Goal: Task Accomplishment & Management: Use online tool/utility

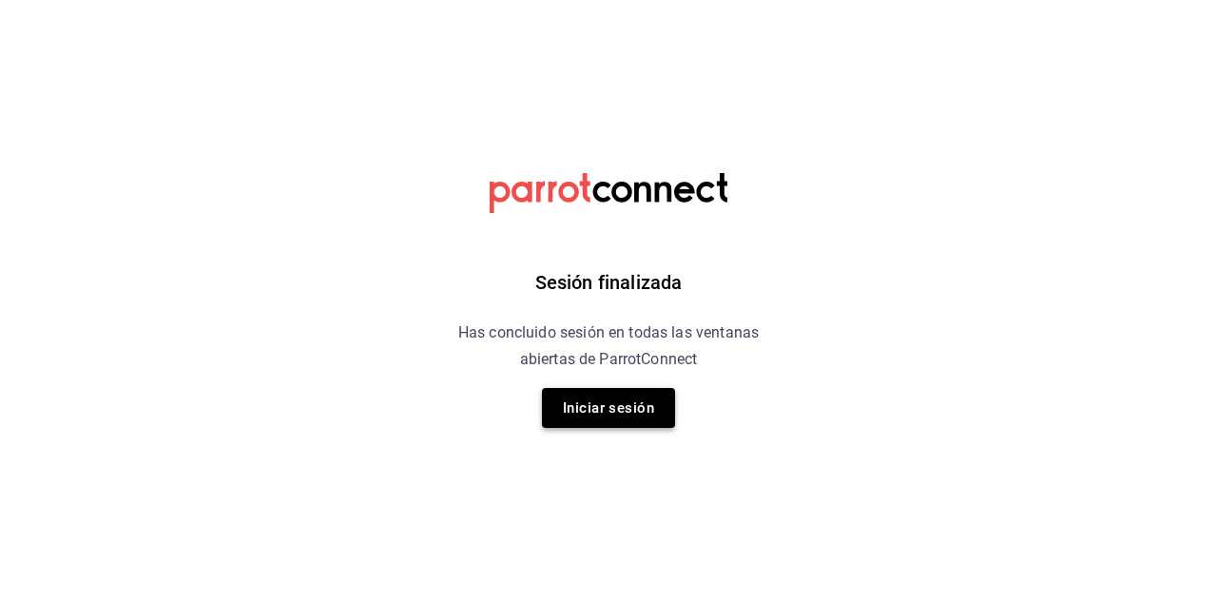
click at [612, 414] on button "Iniciar sesión" at bounding box center [608, 408] width 133 height 40
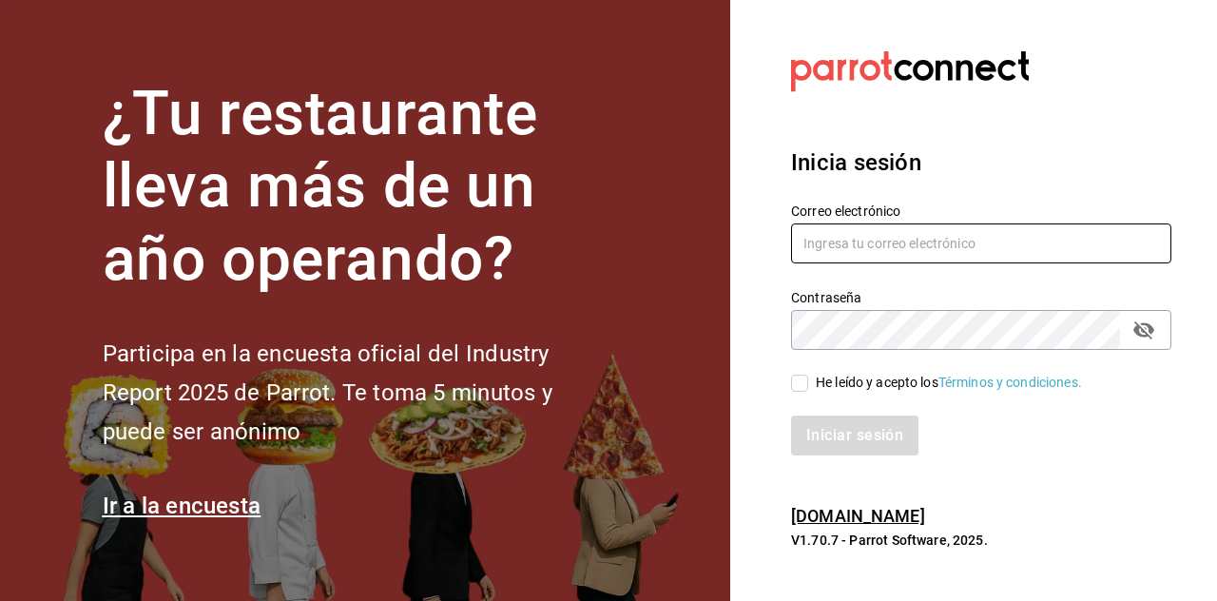
type input "[EMAIL_ADDRESS][DOMAIN_NAME]"
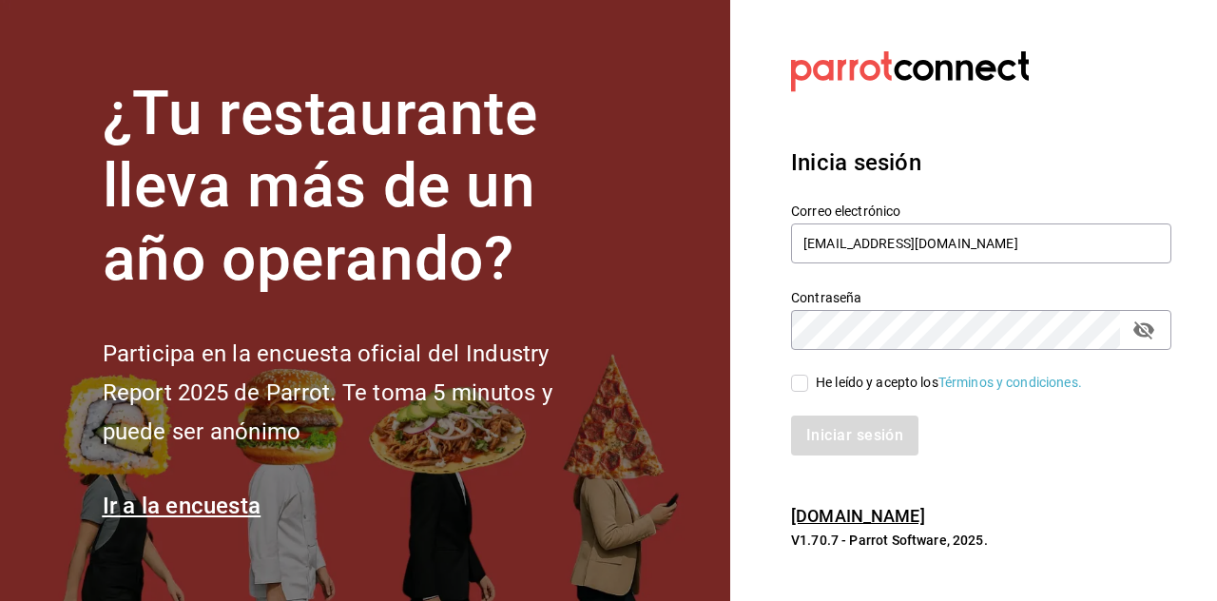
click at [798, 387] on input "He leído y acepto los Términos y condiciones." at bounding box center [799, 383] width 17 height 17
checkbox input "true"
click at [849, 433] on button "Iniciar sesión" at bounding box center [855, 436] width 129 height 40
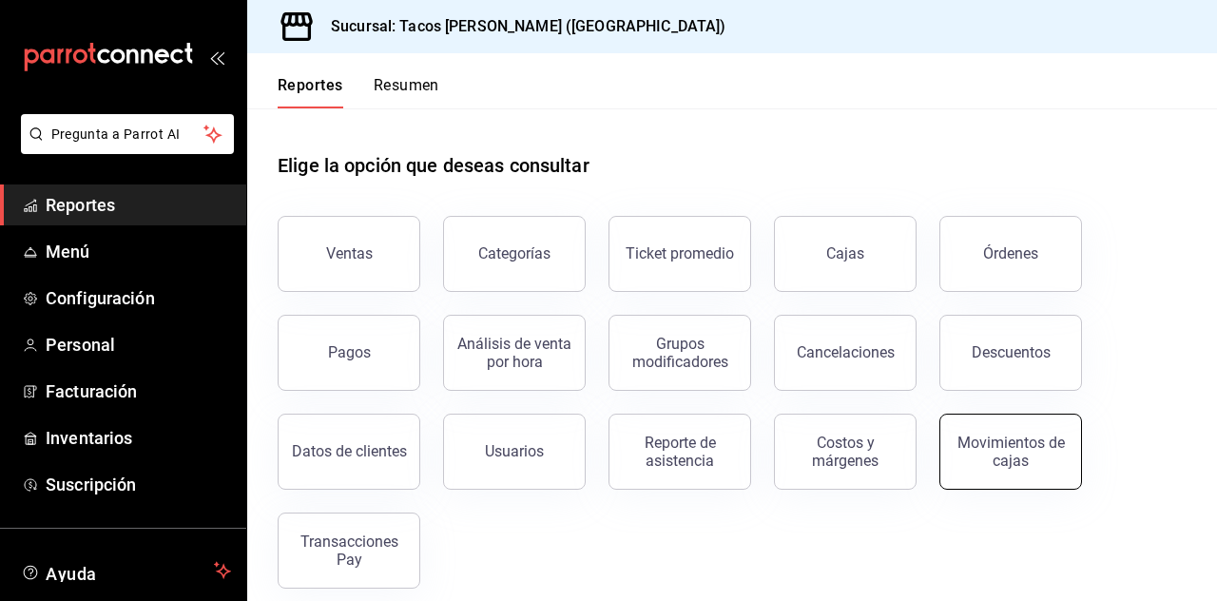
click at [1067, 467] on button "Movimientos de cajas" at bounding box center [1011, 452] width 143 height 76
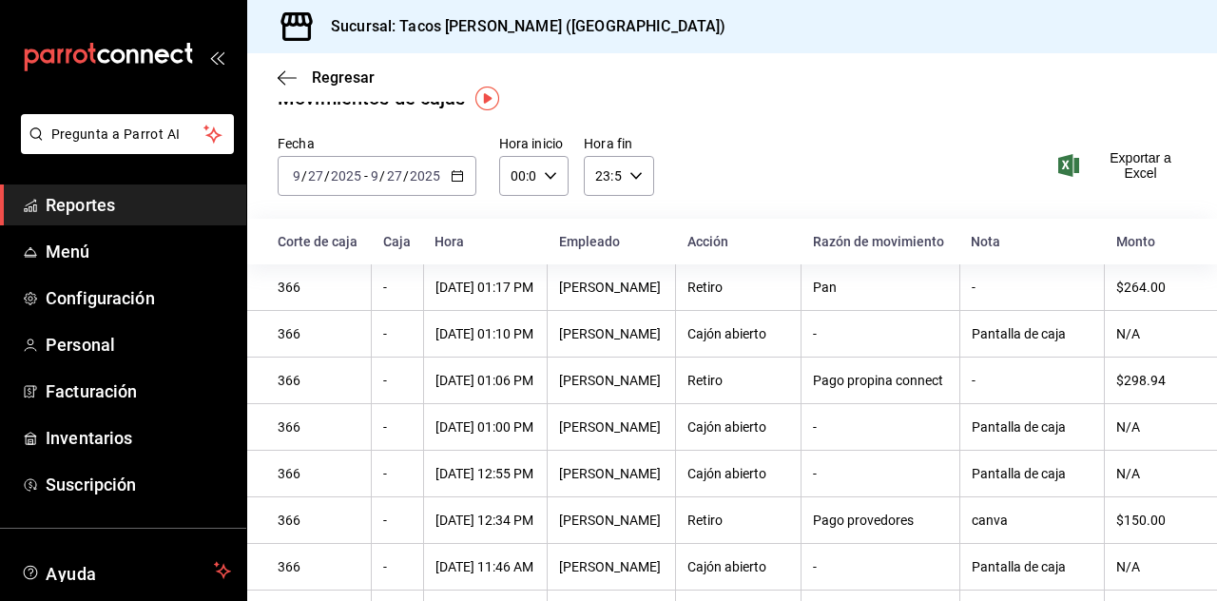
scroll to position [32, 0]
